Goal: Task Accomplishment & Management: Use online tool/utility

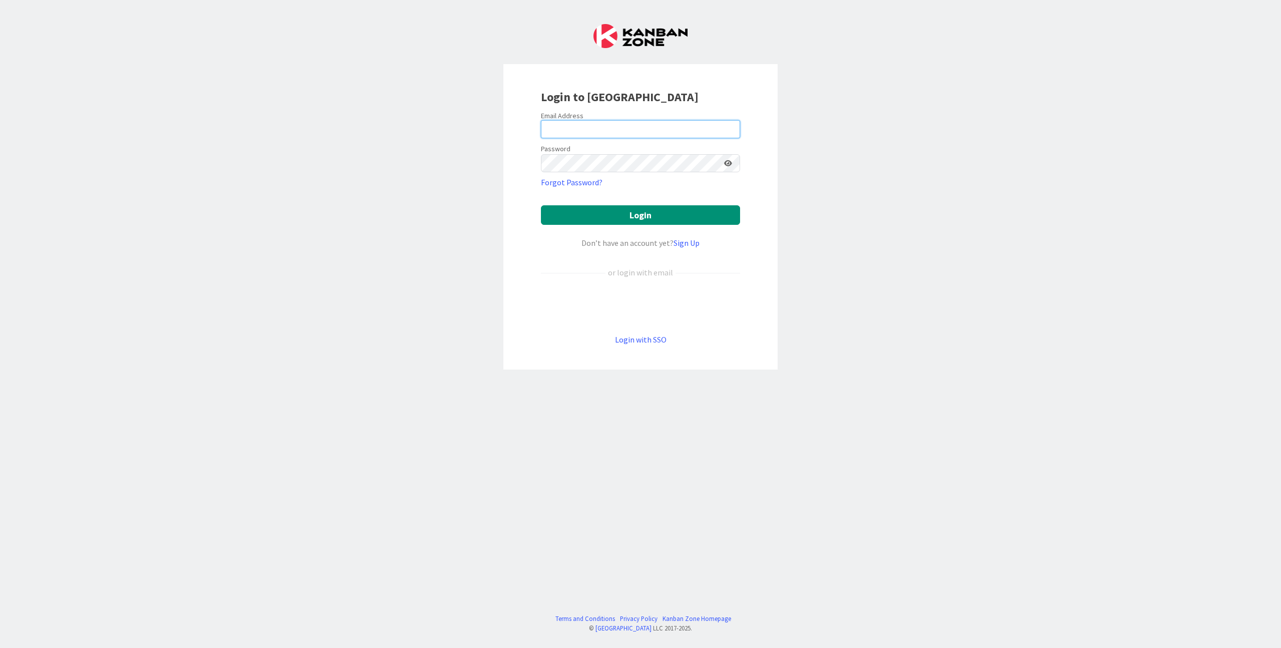
click at [611, 129] on input "email" at bounding box center [640, 129] width 199 height 18
type input "[PERSON_NAME][EMAIL_ADDRESS][DOMAIN_NAME]"
click at [656, 213] on button "Login" at bounding box center [640, 215] width 199 height 20
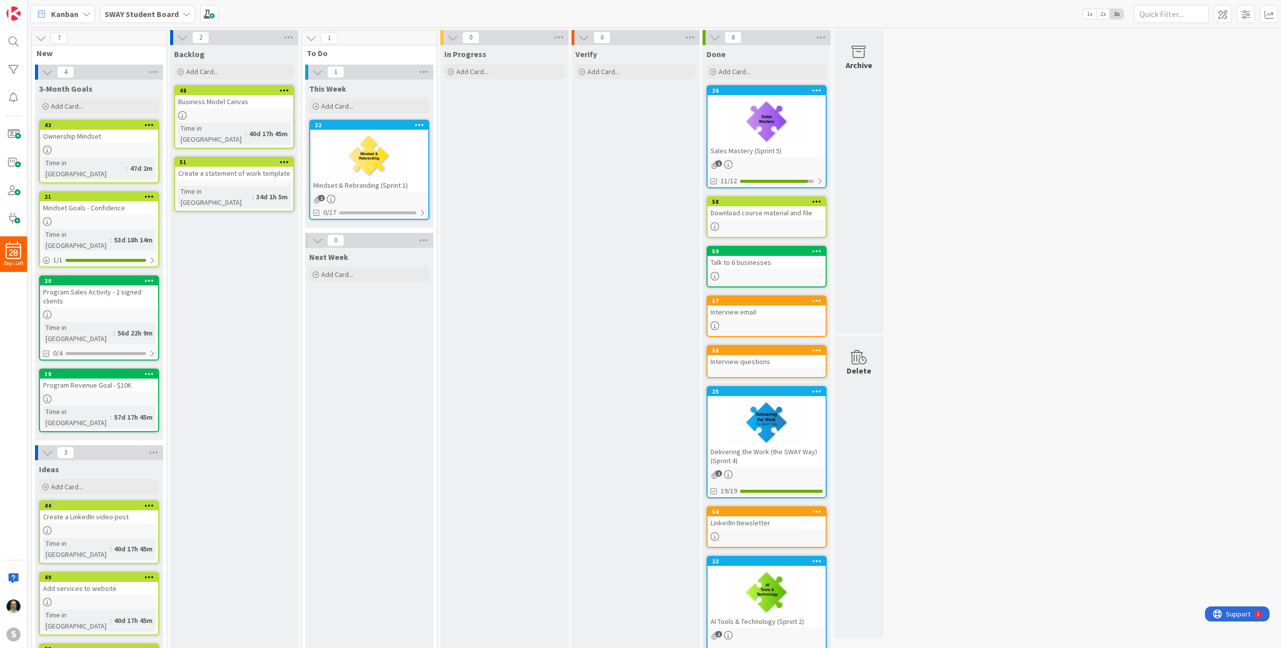
click at [389, 168] on div at bounding box center [369, 156] width 118 height 45
